Goal: Task Accomplishment & Management: Complete application form

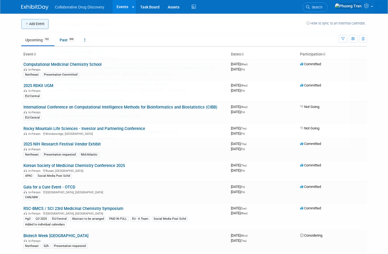
click at [29, 24] on button "Add Event" at bounding box center [34, 24] width 27 height 10
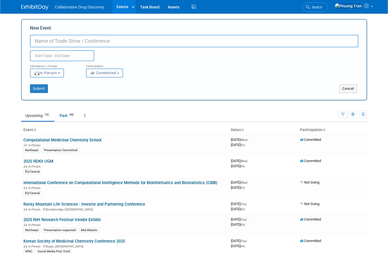
click at [90, 44] on input "New Event" at bounding box center [194, 41] width 328 height 13
paste input "BioPacific Conference 2025"
type input "BioPacific Conference 2025"
click at [74, 54] on input "text" at bounding box center [62, 55] width 64 height 11
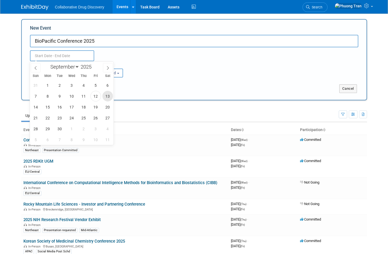
click at [105, 98] on span "13" at bounding box center [107, 96] width 11 height 11
click at [107, 97] on span "13" at bounding box center [107, 96] width 11 height 11
type input "Sep 13, 2025 to Sep 13, 2025"
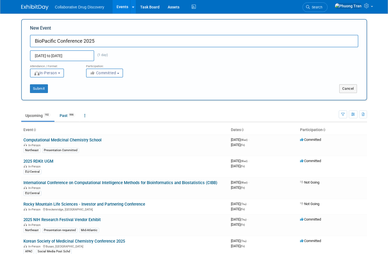
click at [47, 75] on span "In-Person" at bounding box center [45, 73] width 23 height 4
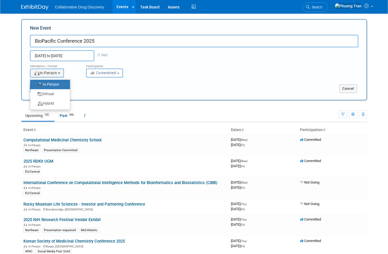
click at [110, 73] on span "Committed" at bounding box center [103, 73] width 26 height 4
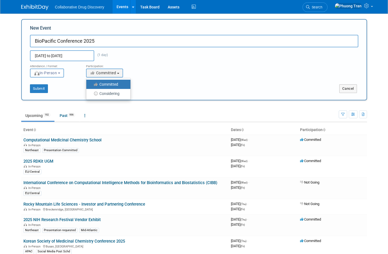
click at [207, 76] on div "Attendance / Format: <img src="https://www.exhibitday.com/Images/Format-InPerso…" at bounding box center [194, 69] width 336 height 16
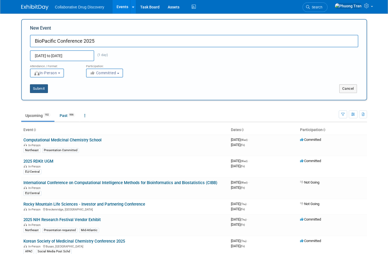
click at [41, 89] on button "Submit" at bounding box center [39, 88] width 18 height 9
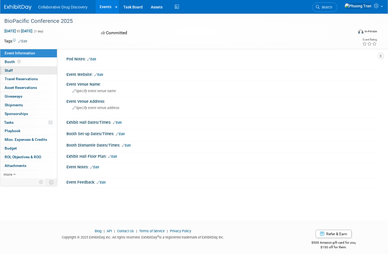
click at [10, 71] on span "Staff 0" at bounding box center [9, 70] width 8 height 4
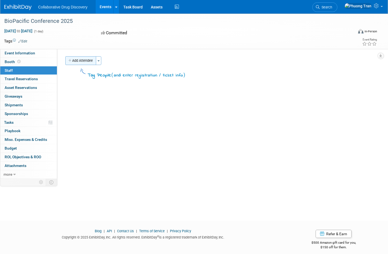
click at [81, 59] on button "Add Attendee" at bounding box center [80, 60] width 31 height 9
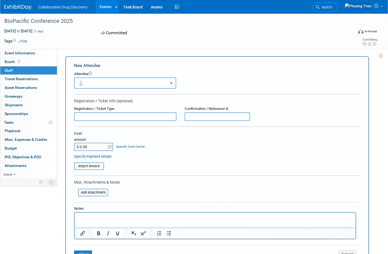
click at [134, 85] on button "button" at bounding box center [125, 83] width 102 height 11
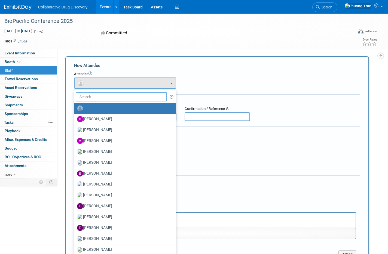
click at [135, 99] on input "text" at bounding box center [121, 96] width 91 height 9
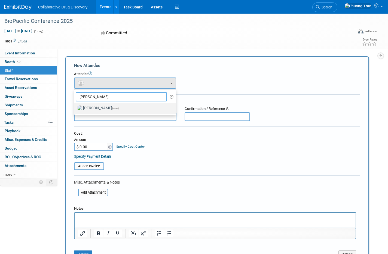
type input "[PERSON_NAME]"
click at [119, 110] on label "[PERSON_NAME] (me)" at bounding box center [123, 108] width 93 height 9
click at [75, 109] on input "[PERSON_NAME] (me)" at bounding box center [74, 108] width 4 height 4
select select "d3453ca2-6230-47ba-9227-1a87b888d8b6"
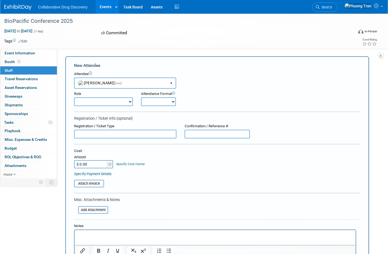
click at [116, 103] on select "Considering Demonstrator Host Planner Presenter Sales Representative Set-up/Dis…" at bounding box center [103, 101] width 59 height 9
select select "4"
click at [74, 97] on select "Considering Demonstrator Host Planner Presenter Sales Representative Set-up/Dis…" at bounding box center [103, 101] width 59 height 9
click at [150, 108] on form "New Attendee Attendee <img src="https://www.exhibitday.com/Images/Unassigned-Us…" at bounding box center [217, 171] width 286 height 217
click at [156, 103] on select "Onsite Remote" at bounding box center [158, 101] width 35 height 9
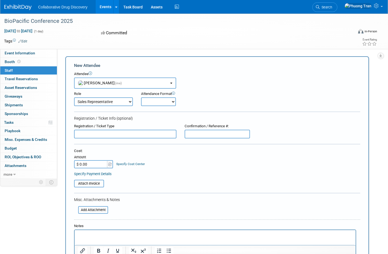
select select "1"
click at [141, 97] on select "Onsite Remote" at bounding box center [158, 101] width 35 height 9
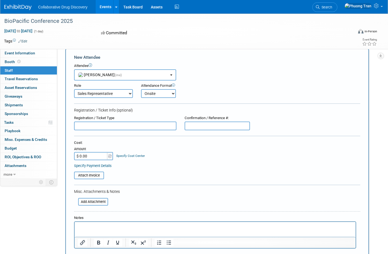
scroll to position [96, 0]
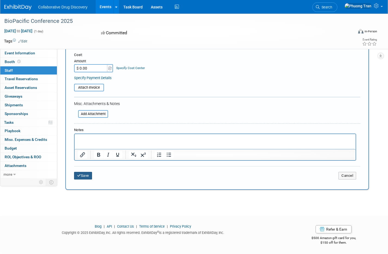
click at [85, 173] on button "Save" at bounding box center [83, 176] width 18 height 8
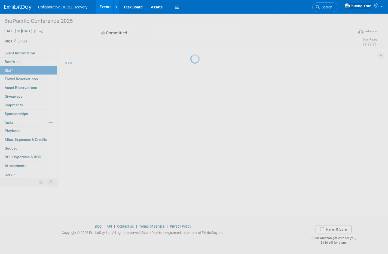
scroll to position [5, 0]
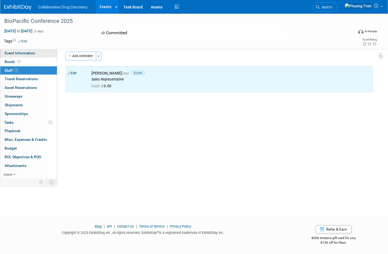
click at [12, 52] on span "Event Information" at bounding box center [20, 53] width 30 height 4
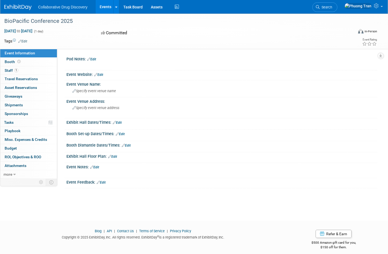
click at [99, 75] on link "Edit" at bounding box center [98, 75] width 9 height 4
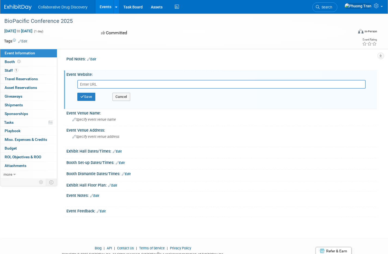
paste input "https://www.biopacificconference.org/"
type input "https://www.biopacificconference.org/"
click at [86, 95] on button "Save" at bounding box center [86, 97] width 18 height 8
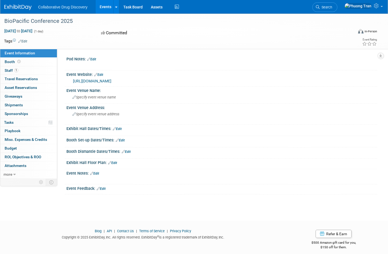
click at [96, 174] on link "Edit" at bounding box center [94, 174] width 9 height 4
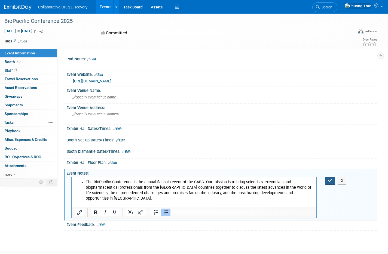
click at [328, 183] on button "button" at bounding box center [330, 181] width 10 height 8
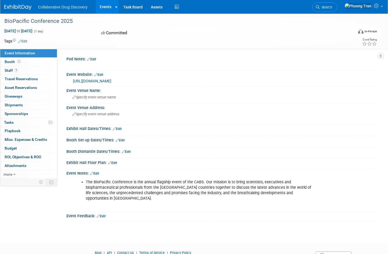
click at [22, 9] on img at bounding box center [17, 7] width 27 height 5
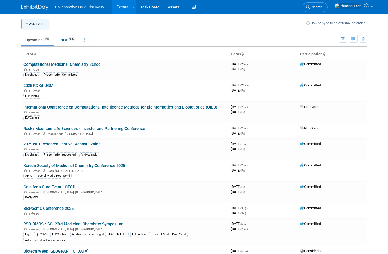
click at [42, 22] on button "Add Event" at bounding box center [34, 24] width 27 height 10
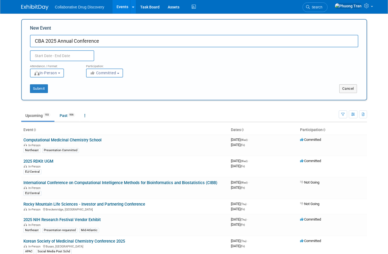
type input "CBA 2025 Annual Conference"
click at [58, 55] on input "text" at bounding box center [62, 55] width 64 height 11
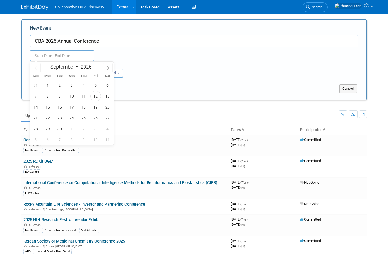
click at [102, 68] on div "January February March April May June July August September October November De…" at bounding box center [71, 66] width 63 height 9
click at [103, 68] on span at bounding box center [108, 67] width 10 height 9
select select "9"
click at [109, 86] on span "4" at bounding box center [107, 85] width 11 height 11
type input "[DATE] to [DATE]"
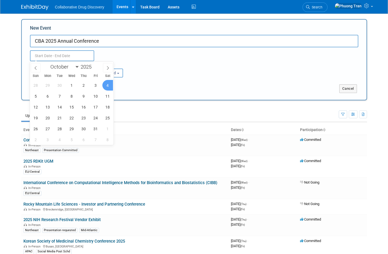
type input "[DATE] to [DATE]"
click at [187, 75] on div "Attendance / Format: <img src="https://www.exhibitday.com/Images/Format-InPerso…" at bounding box center [194, 69] width 336 height 16
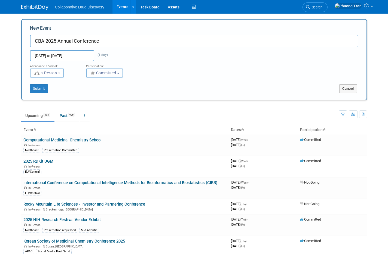
click at [105, 74] on span "Committed" at bounding box center [103, 73] width 26 height 4
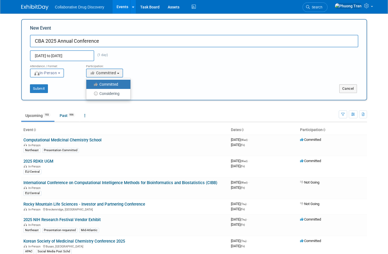
click at [107, 82] on label "Committed" at bounding box center [107, 84] width 36 height 7
click at [91, 83] on input "Committed" at bounding box center [90, 85] width 4 height 4
click at [41, 88] on button "Submit" at bounding box center [39, 88] width 18 height 9
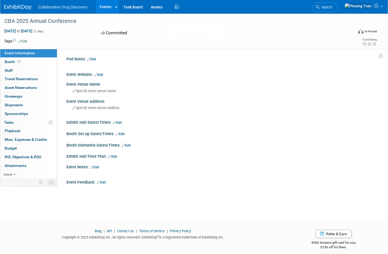
click at [95, 60] on link "Edit" at bounding box center [91, 59] width 9 height 4
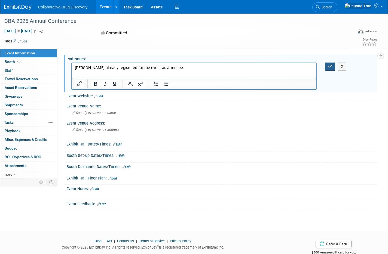
click at [329, 68] on icon "button" at bounding box center [330, 66] width 4 height 4
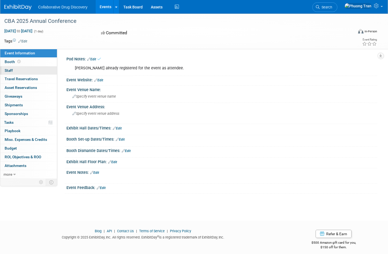
click at [10, 74] on link "0 Staff 0" at bounding box center [28, 70] width 57 height 8
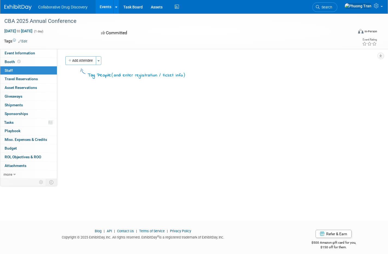
click at [96, 69] on td "Tag People ( and enter registration / ticket info )" at bounding box center [136, 73] width 100 height 11
click at [76, 63] on button "Add Attendee" at bounding box center [80, 60] width 31 height 9
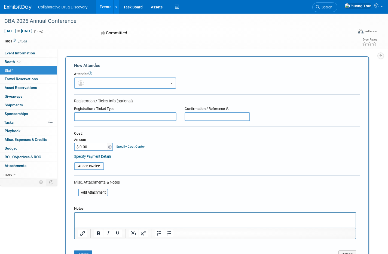
click at [119, 85] on button "button" at bounding box center [125, 83] width 102 height 11
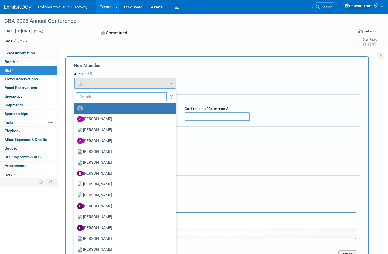
click at [115, 98] on input "text" at bounding box center [121, 96] width 91 height 9
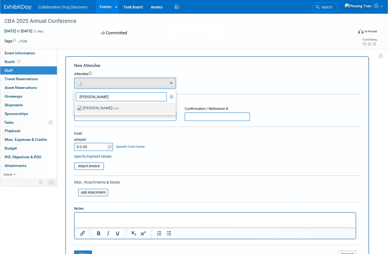
type input "[PERSON_NAME]"
click at [112, 107] on span "(me)" at bounding box center [115, 108] width 7 height 4
click at [75, 107] on input "[PERSON_NAME] (me)" at bounding box center [74, 108] width 4 height 4
select select "d3453ca2-6230-47ba-9227-1a87b888d8b6"
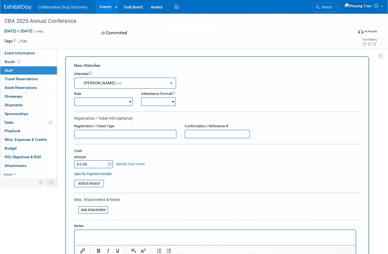
click at [152, 100] on select "Onsite Remote" at bounding box center [158, 101] width 35 height 9
select select "1"
click at [141, 97] on select "Onsite Remote" at bounding box center [158, 101] width 35 height 9
click at [102, 103] on select "Considering Demonstrator Host Planner Presenter Sales Representative Set-up/Dis…" at bounding box center [103, 101] width 59 height 9
select select "4"
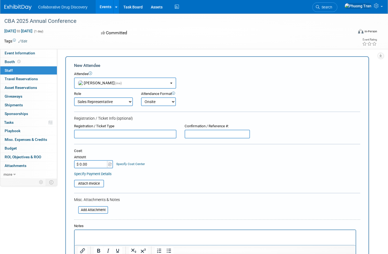
click at [74, 97] on select "Considering Demonstrator Host Planner Presenter Sales Representative Set-up/Dis…" at bounding box center [103, 101] width 59 height 9
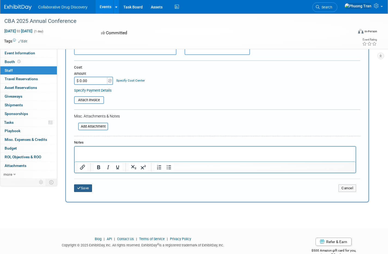
click at [87, 189] on button "Save" at bounding box center [83, 188] width 18 height 8
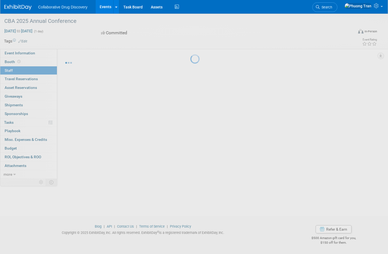
scroll to position [5, 0]
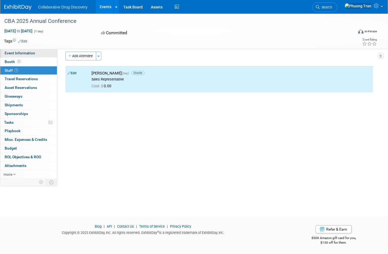
click at [28, 53] on span "Event Information" at bounding box center [20, 53] width 30 height 4
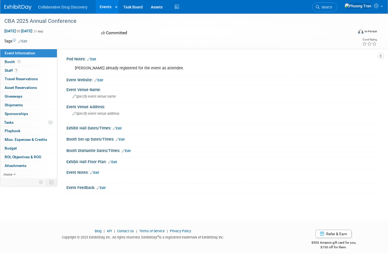
click at [103, 81] on link "Edit" at bounding box center [98, 80] width 9 height 4
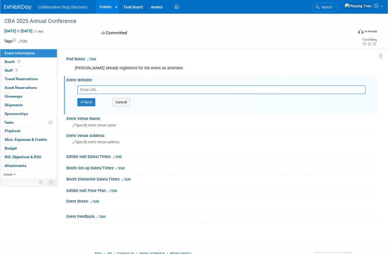
paste input "[URL][DOMAIN_NAME]"
type input "[URL][DOMAIN_NAME]"
click at [92, 102] on button "Save" at bounding box center [86, 102] width 18 height 8
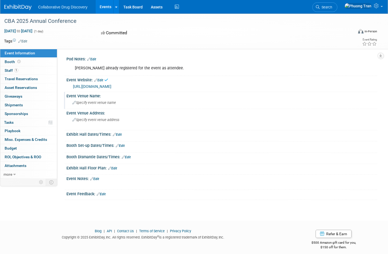
click at [87, 97] on div "Event Venue Name:" at bounding box center [221, 95] width 310 height 7
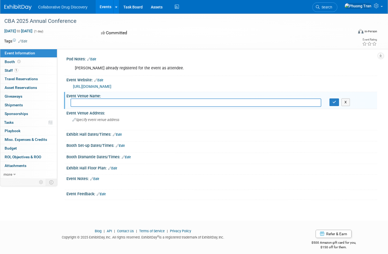
click at [101, 178] on div "Event Notes: Edit" at bounding box center [221, 178] width 310 height 7
click at [99, 180] on link "Edit" at bounding box center [94, 179] width 9 height 4
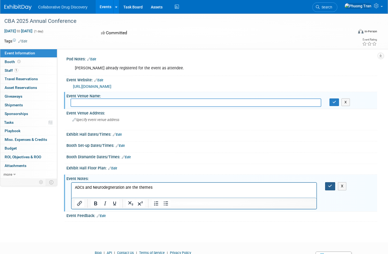
click at [328, 187] on icon "button" at bounding box center [330, 186] width 4 height 4
